Goal: Transaction & Acquisition: Obtain resource

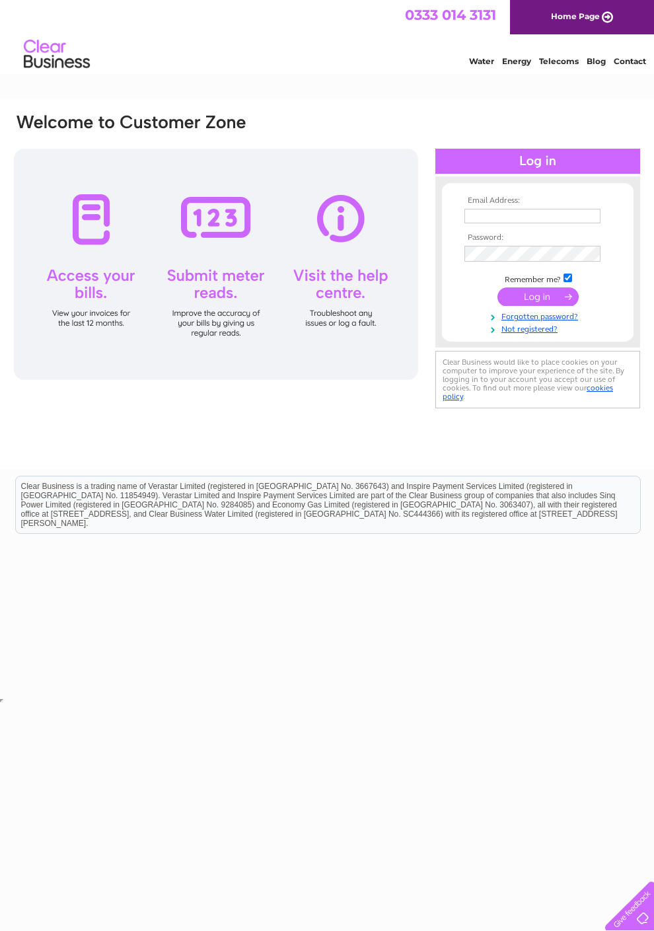
click at [562, 219] on input "text" at bounding box center [533, 216] width 136 height 15
type input "c"
click at [578, 328] on tbody "Email Address: c Password: Remember me? Forgotten password?" at bounding box center [537, 265] width 153 height 139
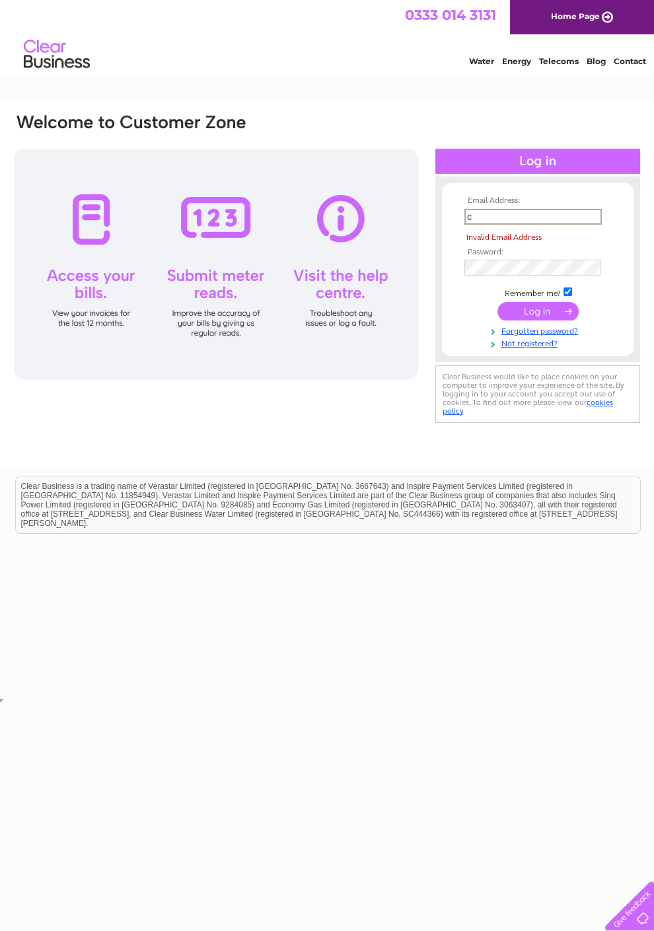
click at [564, 213] on input "c" at bounding box center [533, 217] width 137 height 16
click at [585, 336] on link "Forgotten password?" at bounding box center [540, 330] width 150 height 13
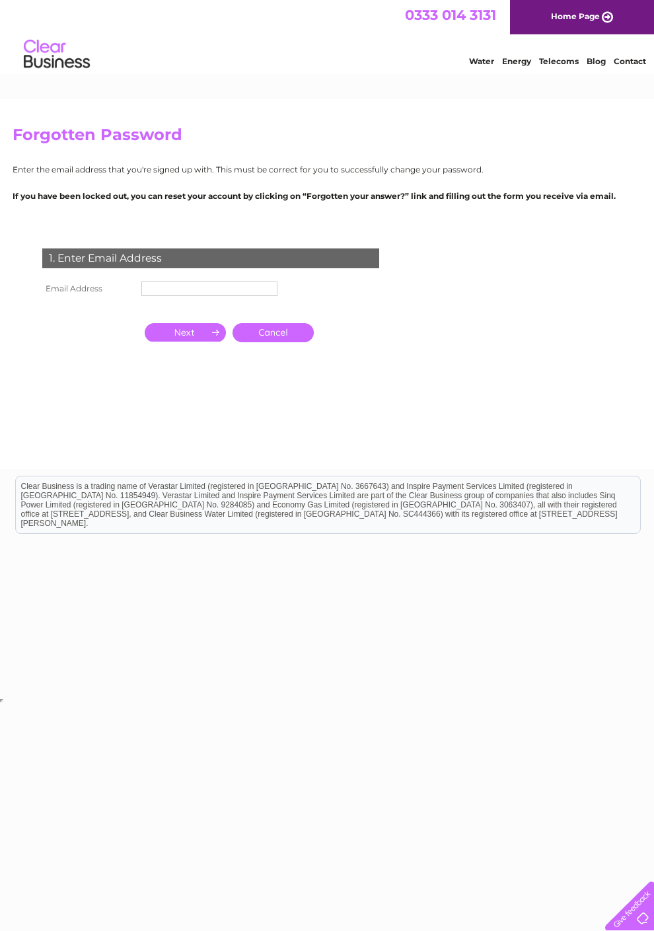
click at [231, 296] on input "text" at bounding box center [209, 289] width 136 height 15
type input "118109669@qq.com"
click input "submit" at bounding box center [0, 0] width 0 height 0
click at [206, 343] on input "button" at bounding box center [185, 333] width 81 height 19
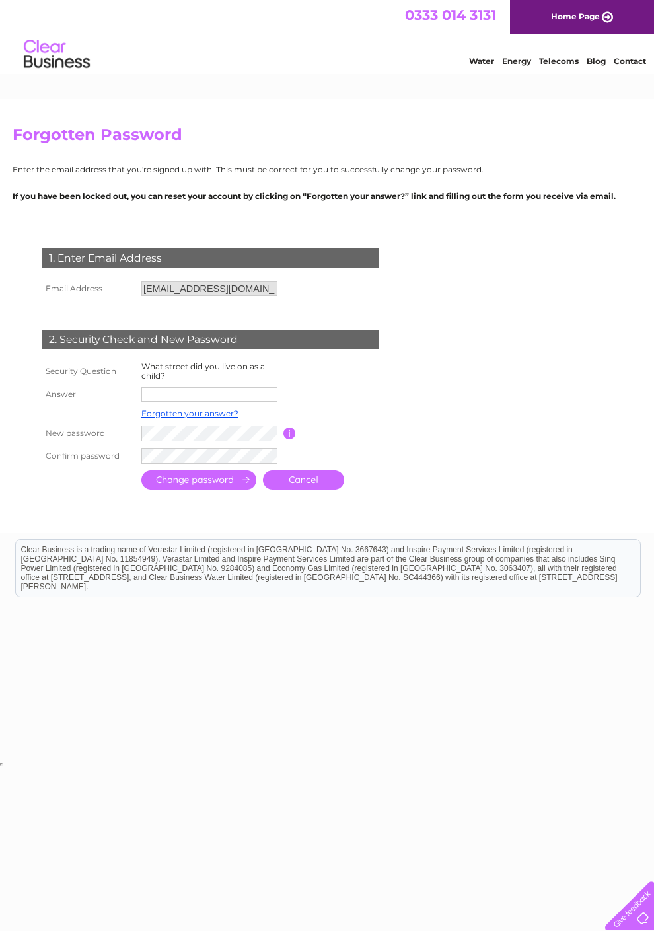
click at [240, 402] on input "text" at bounding box center [209, 394] width 136 height 15
type input "Jinanlu"
click at [226, 420] on link "Forgotten your answer?" at bounding box center [189, 415] width 97 height 10
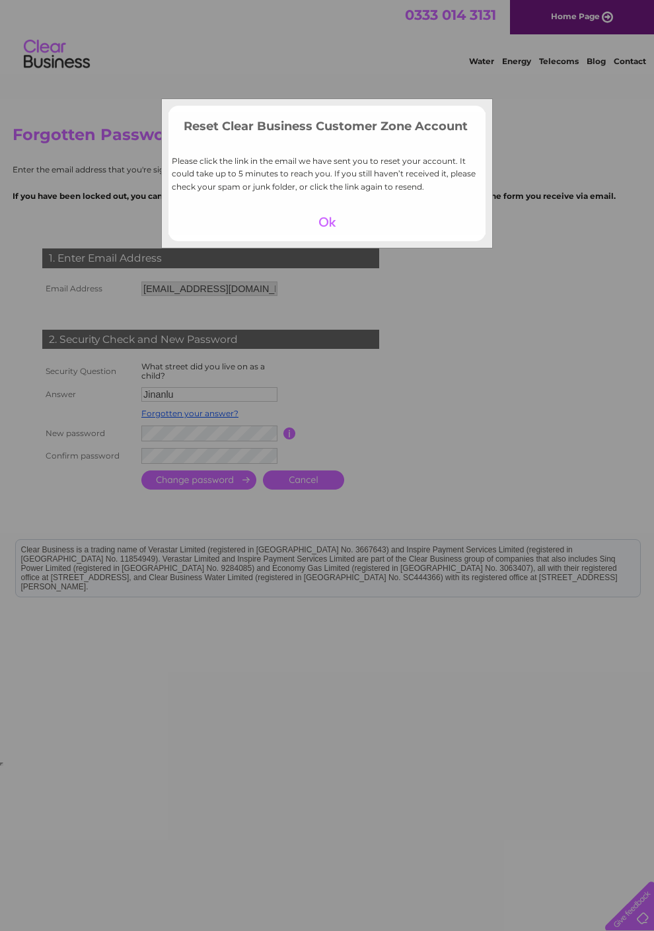
click at [345, 231] on div at bounding box center [327, 222] width 81 height 19
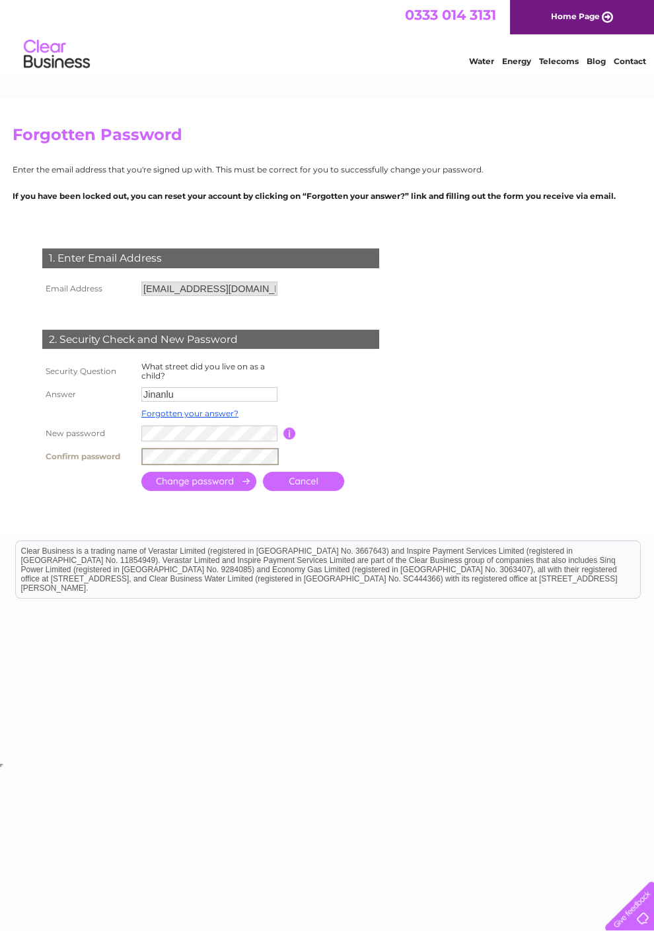
click at [232, 491] on input "submit" at bounding box center [198, 481] width 115 height 19
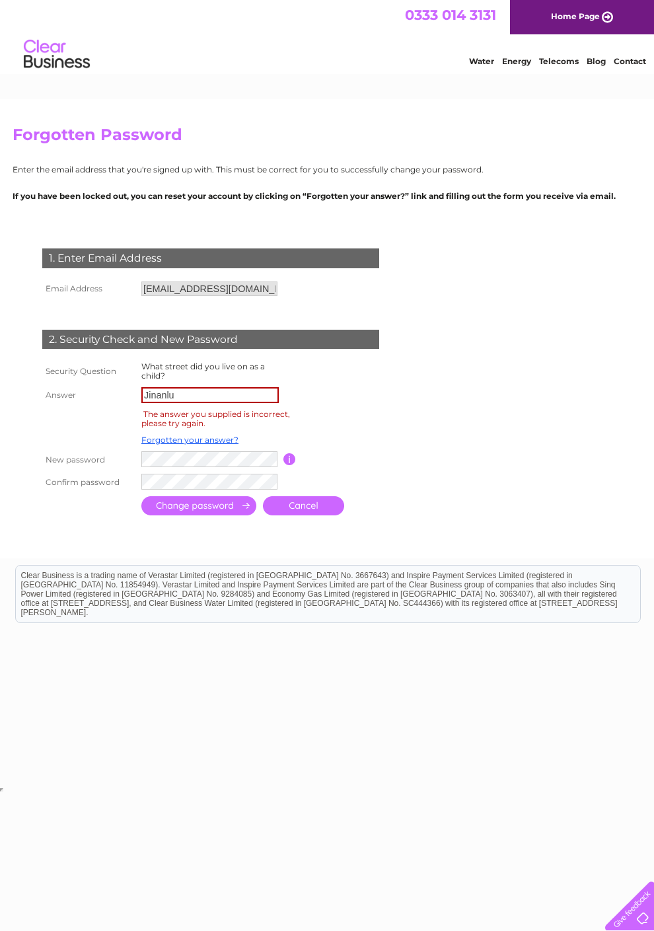
click at [251, 403] on input "Jinanlu" at bounding box center [209, 395] width 137 height 16
type input "Jinan road"
click at [199, 515] on input "submit" at bounding box center [198, 505] width 115 height 19
click at [233, 517] on input "submit" at bounding box center [198, 507] width 115 height 19
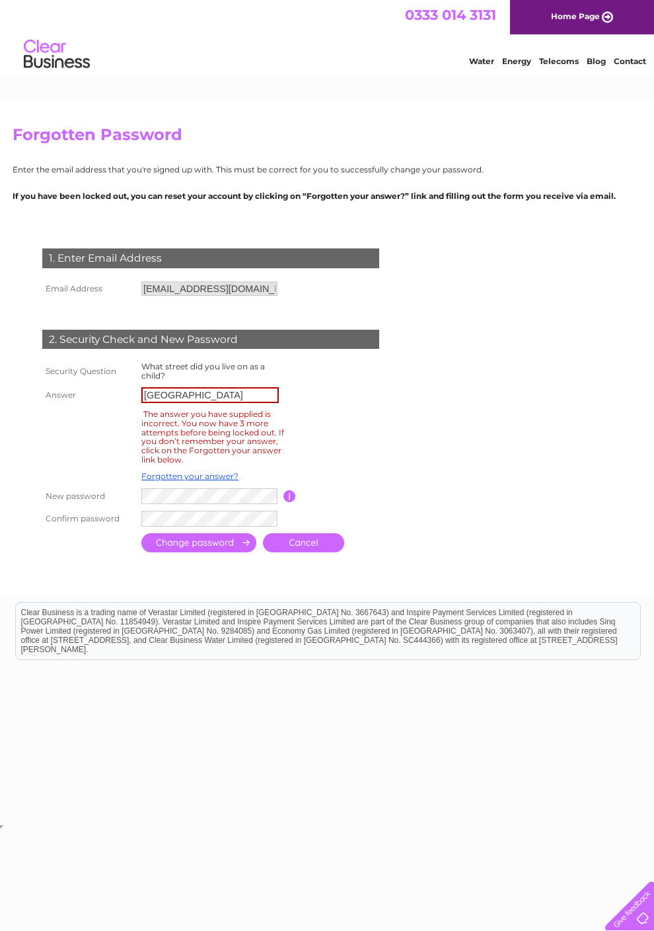
click at [248, 403] on input "Jinan road" at bounding box center [209, 395] width 137 height 16
type input "J"
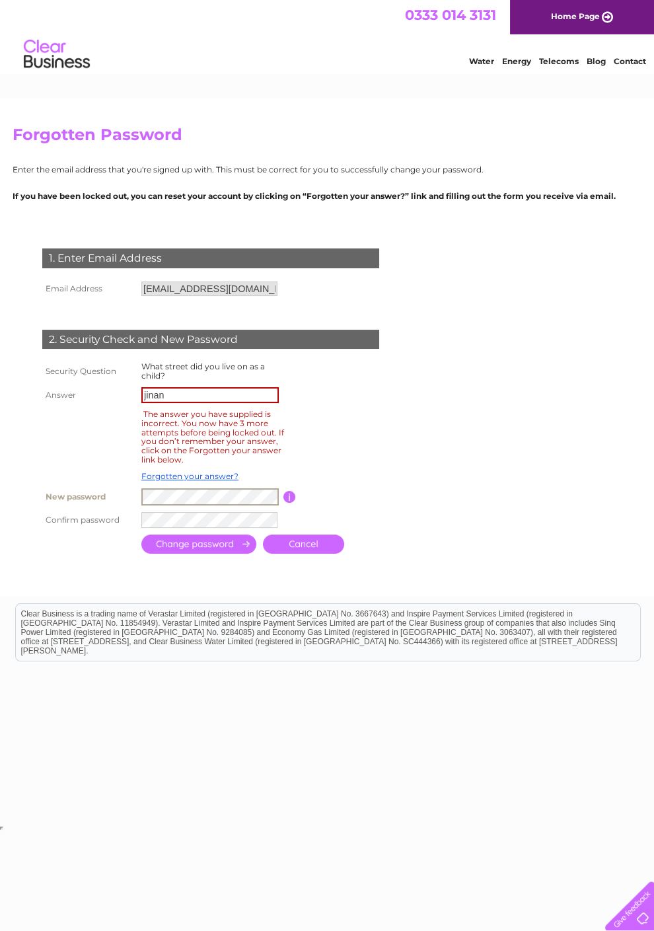
click at [241, 403] on input "jinan" at bounding box center [209, 395] width 137 height 16
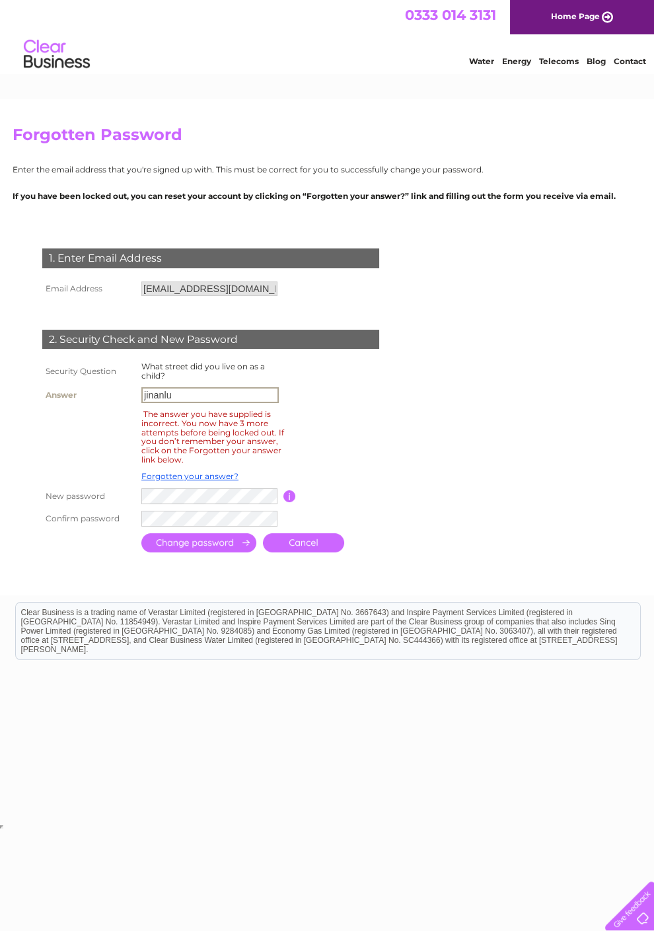
type input "jinanlu"
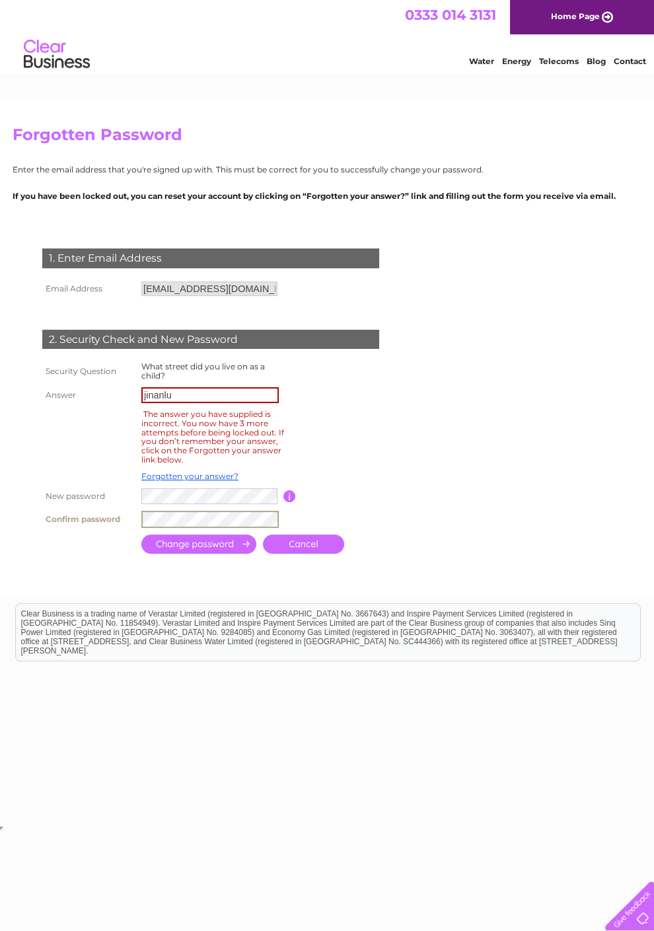
click at [235, 554] on input "submit" at bounding box center [198, 544] width 115 height 19
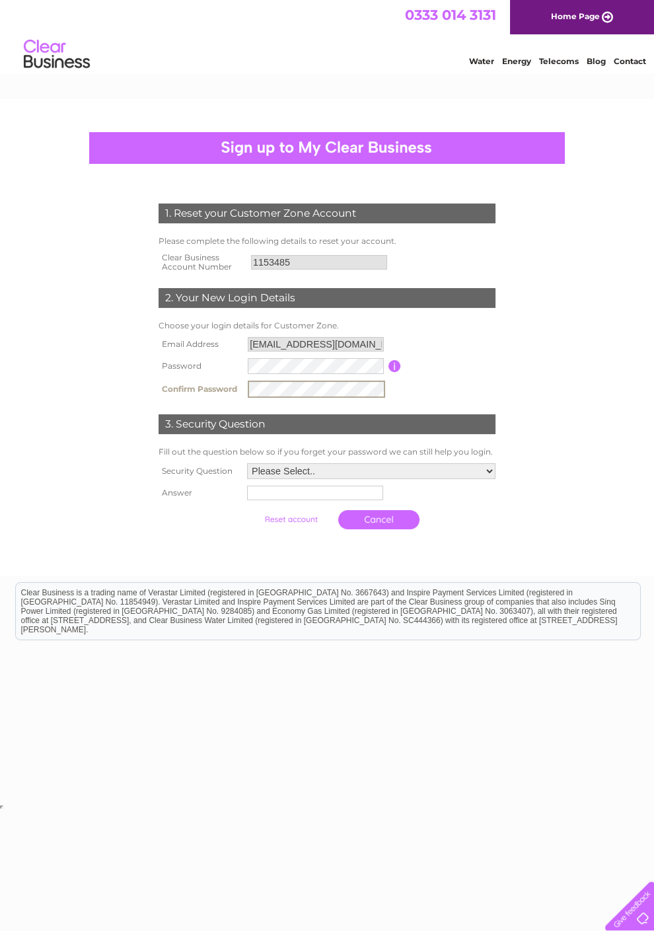
click at [463, 479] on select "Please Select.. In what town or city was your first job? In what town or city d…" at bounding box center [371, 471] width 248 height 16
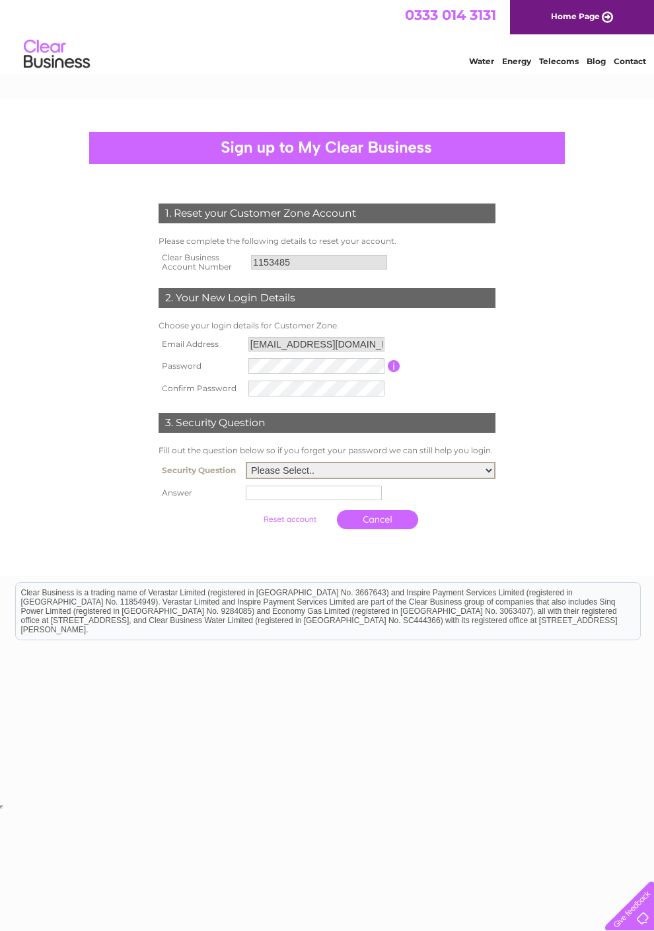
select select "4"
click at [301, 500] on input "text" at bounding box center [314, 493] width 136 height 15
type input "Jinanlu"
click at [447, 536] on td "Cancel" at bounding box center [371, 520] width 255 height 32
click at [266, 527] on input "submit" at bounding box center [290, 518] width 81 height 19
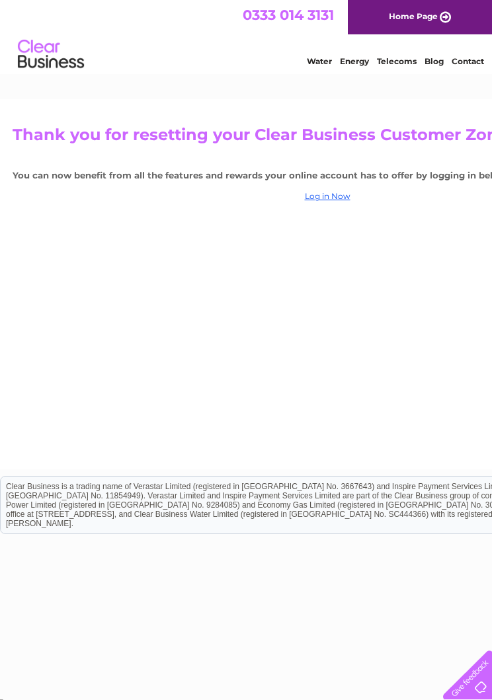
click at [338, 200] on link "Log in Now" at bounding box center [328, 196] width 46 height 10
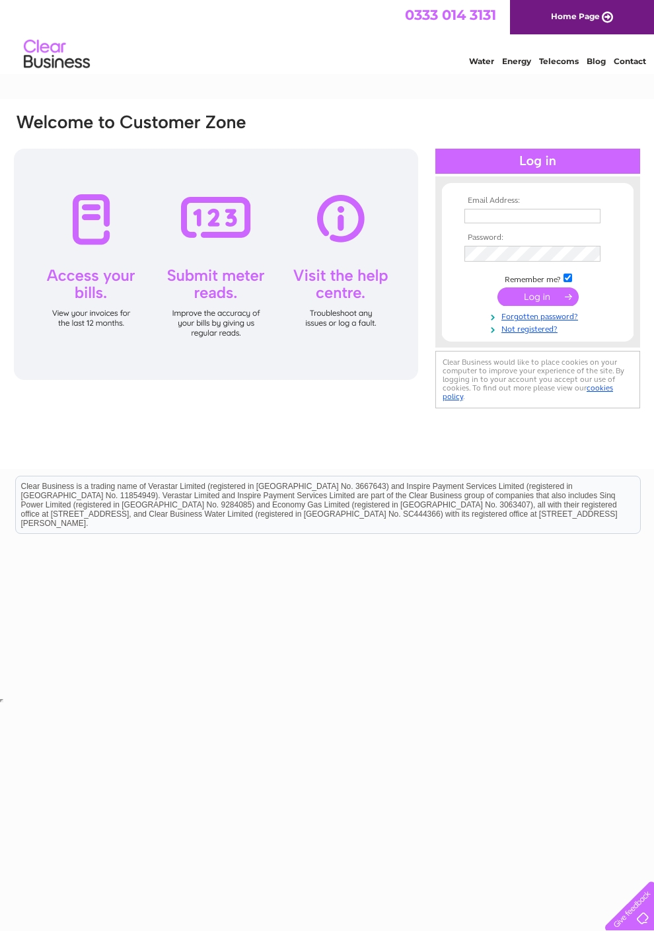
click at [537, 223] on input "text" at bounding box center [533, 216] width 136 height 15
type input "[EMAIL_ADDRESS][DOMAIN_NAME]"
click at [567, 307] on input "submit" at bounding box center [538, 298] width 81 height 19
click at [554, 307] on input "submit" at bounding box center [538, 298] width 81 height 19
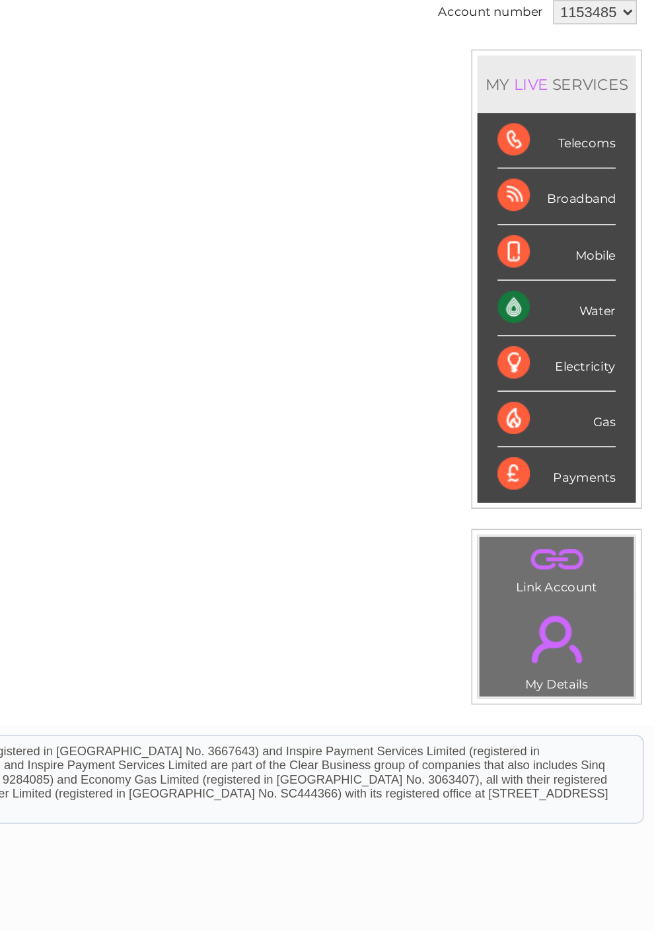
click at [545, 325] on div "Water" at bounding box center [583, 343] width 77 height 36
click at [545, 434] on div "Payments" at bounding box center [583, 452] width 77 height 36
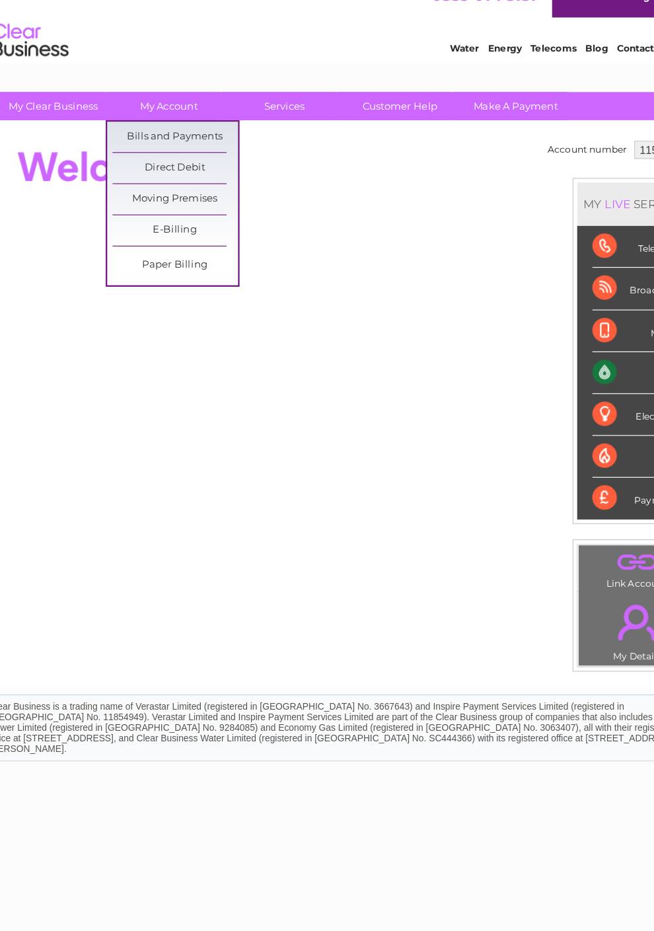
click at [167, 206] on link "E-Billing" at bounding box center [182, 219] width 109 height 26
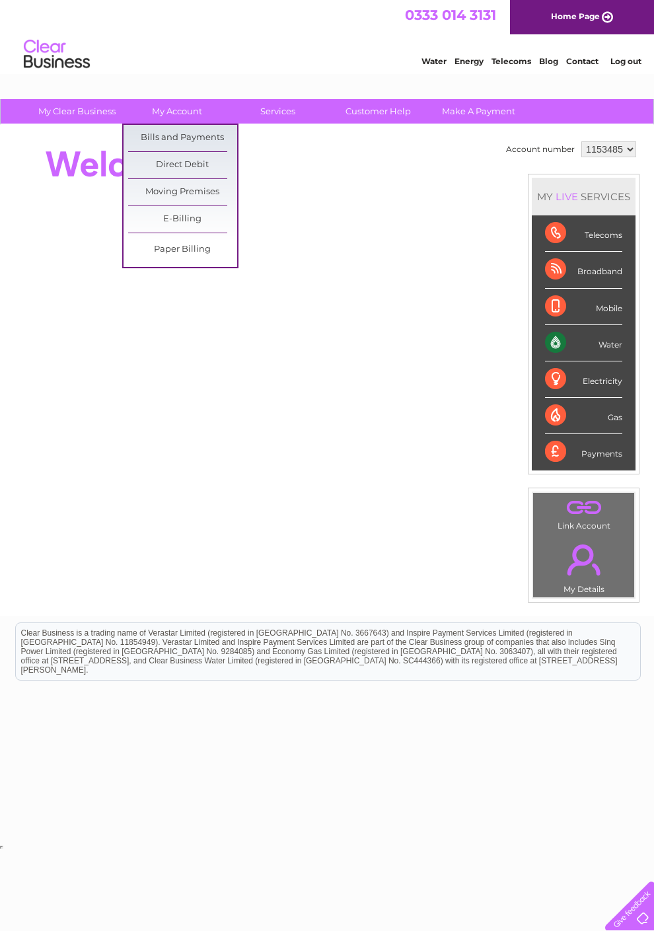
click at [207, 147] on link "Bills and Payments" at bounding box center [182, 138] width 109 height 26
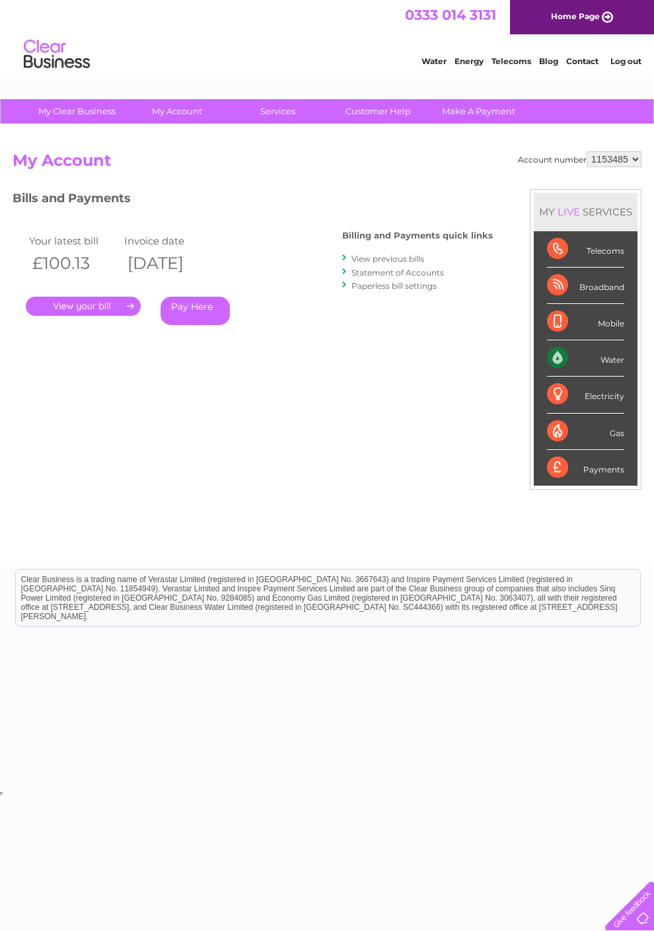
click at [128, 307] on link "." at bounding box center [83, 306] width 115 height 19
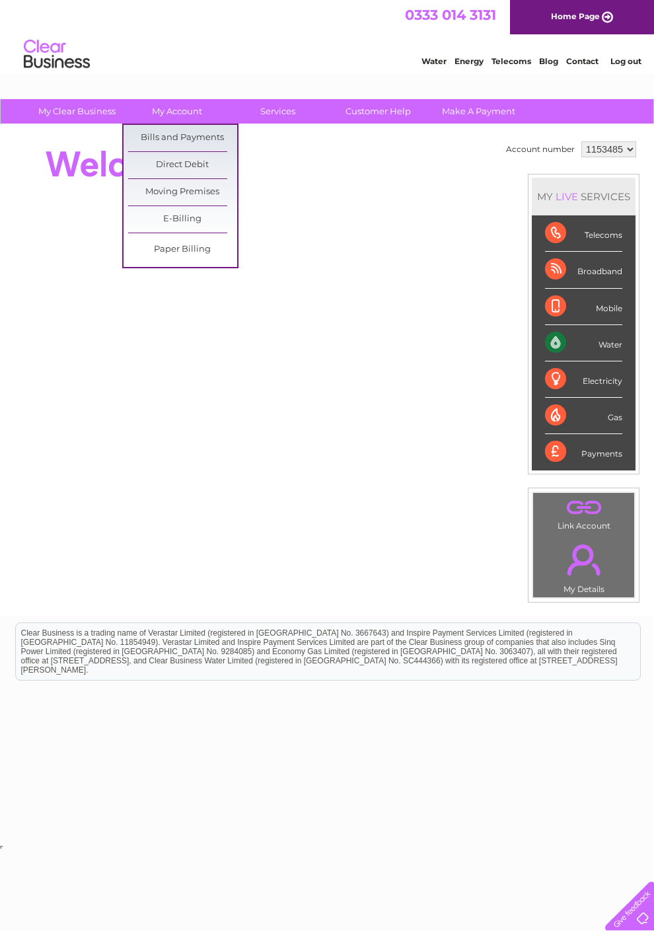
click at [212, 141] on link "Bills and Payments" at bounding box center [182, 138] width 109 height 26
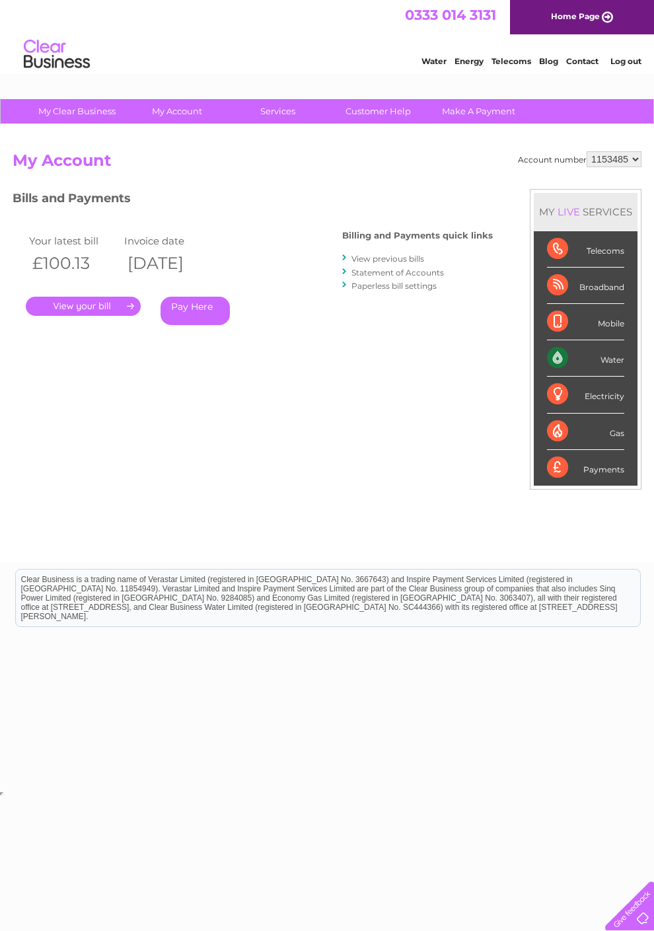
click at [95, 303] on link "." at bounding box center [83, 306] width 115 height 19
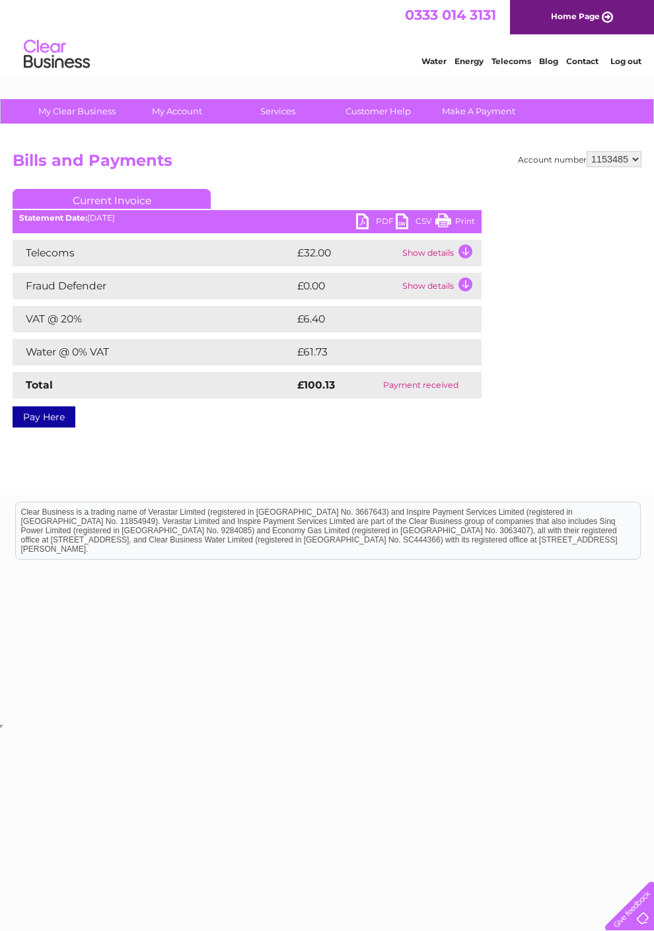
click at [373, 221] on link "PDF" at bounding box center [376, 222] width 40 height 19
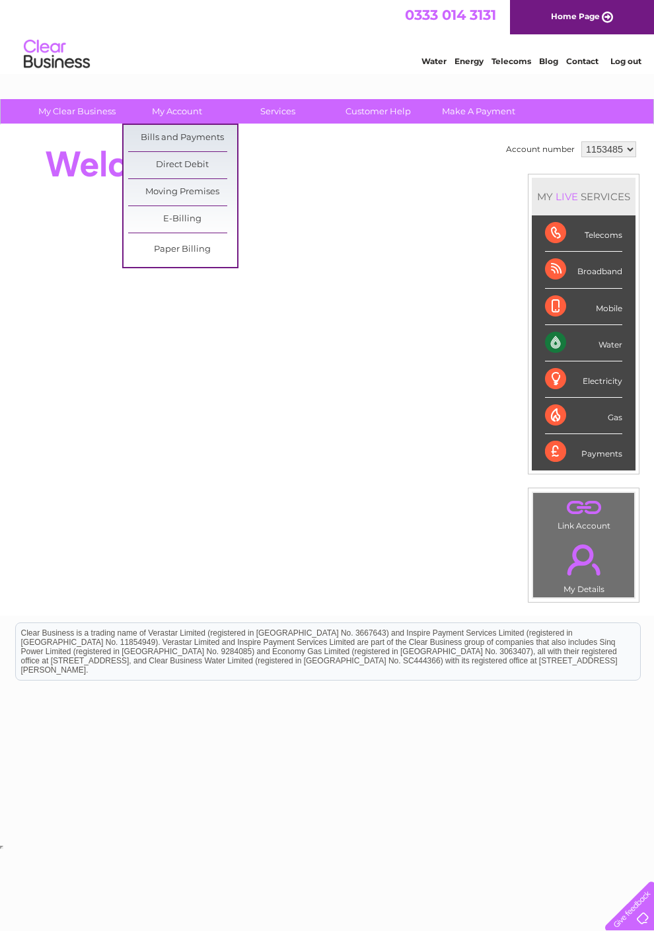
click at [210, 140] on link "Bills and Payments" at bounding box center [182, 138] width 109 height 26
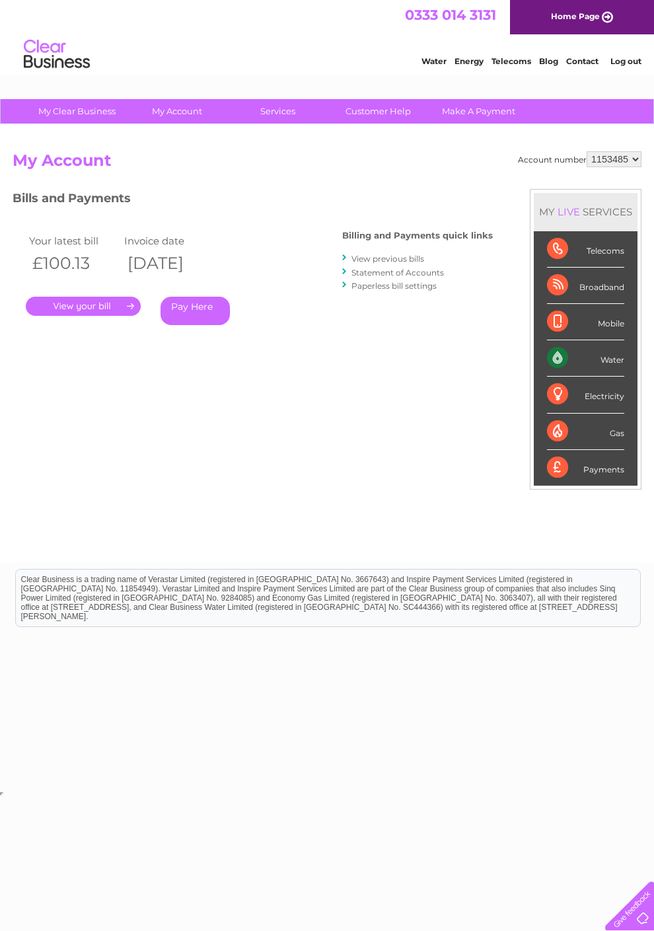
click at [402, 260] on link "View previous bills" at bounding box center [388, 259] width 73 height 10
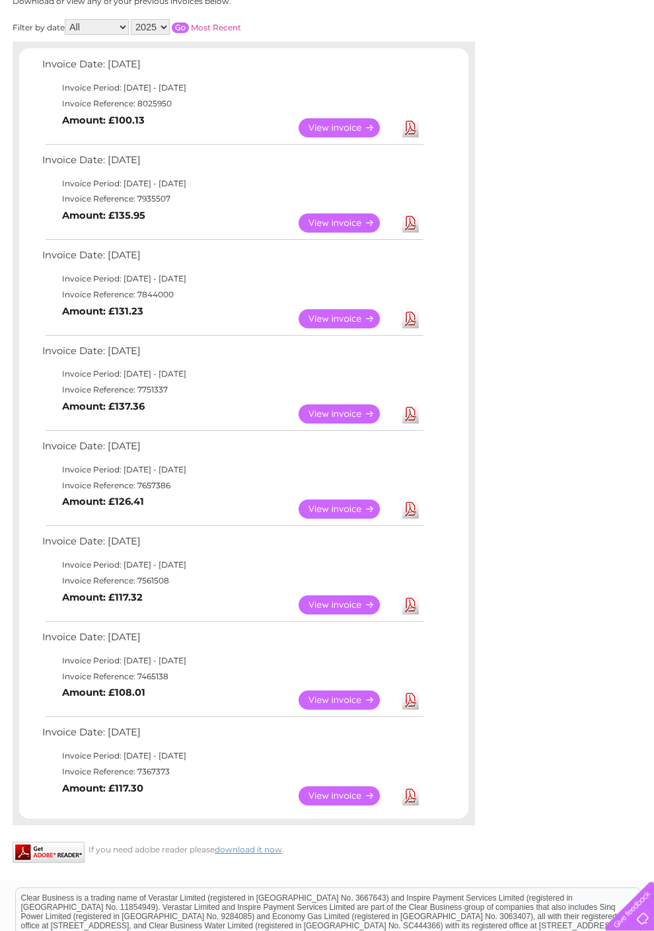
scroll to position [194, 0]
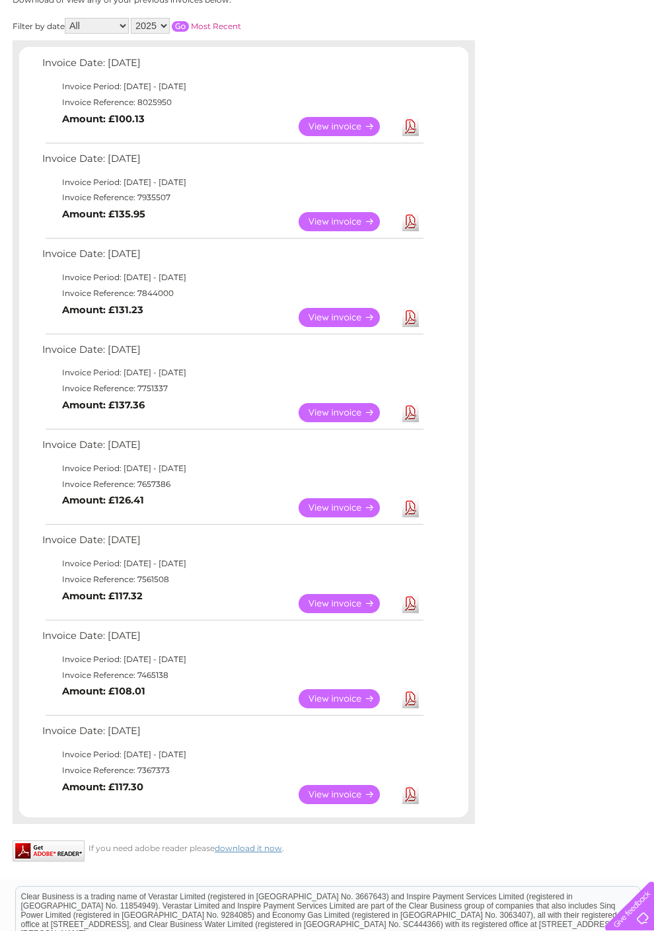
click at [407, 327] on link "Download" at bounding box center [410, 317] width 17 height 19
click at [408, 327] on link "Download" at bounding box center [410, 317] width 17 height 19
click at [361, 327] on link "View" at bounding box center [347, 317] width 97 height 19
click at [363, 318] on link "View" at bounding box center [347, 317] width 97 height 19
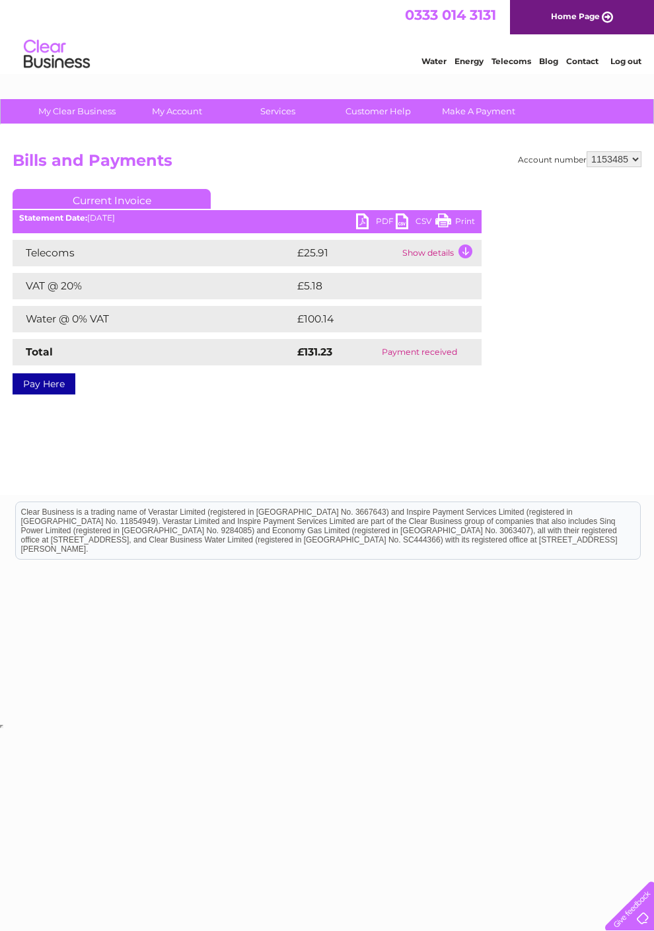
click at [373, 219] on link "PDF" at bounding box center [376, 222] width 40 height 19
